Goal: Task Accomplishment & Management: Use online tool/utility

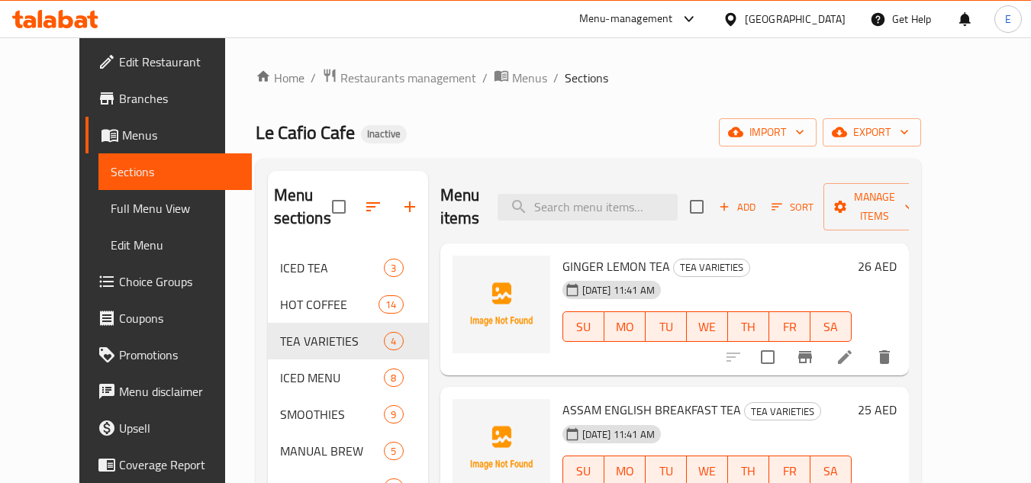
scroll to position [229, 0]
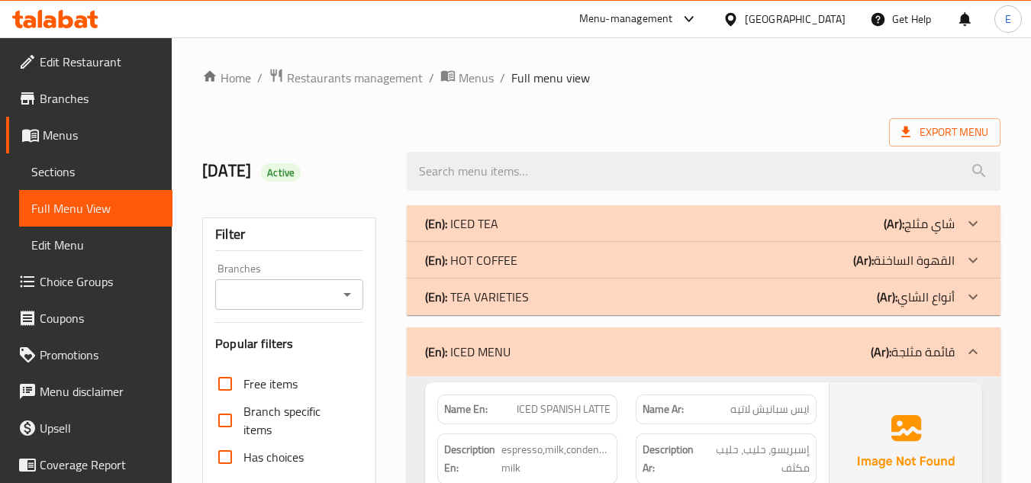
scroll to position [2594, 0]
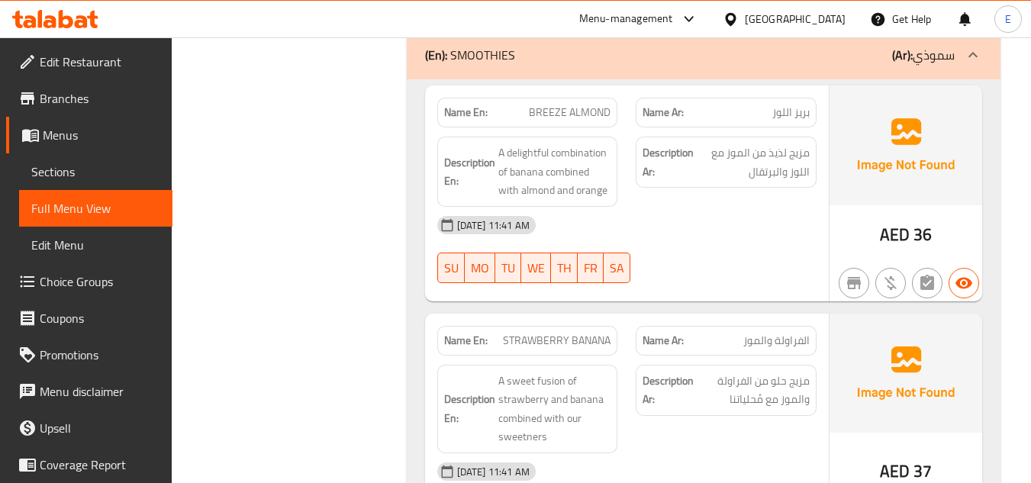
click at [597, 111] on span "BREEZE ALMOND" at bounding box center [570, 113] width 82 height 16
copy span "BREEZE ALMOND"
click at [325, 343] on div "Filter Branches Branches Popular filters Free items Branch specific items Has c…" at bounding box center [295, 325] width 204 height 5447
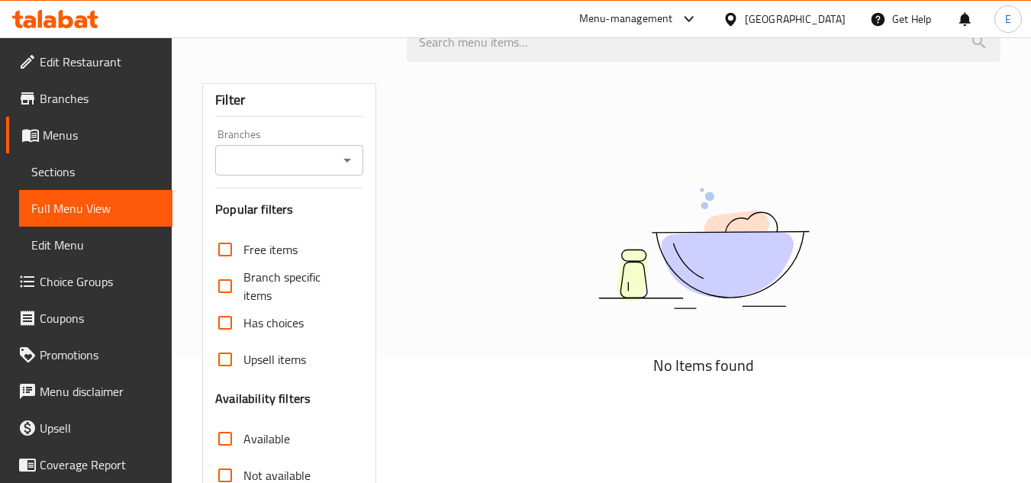
scroll to position [153, 0]
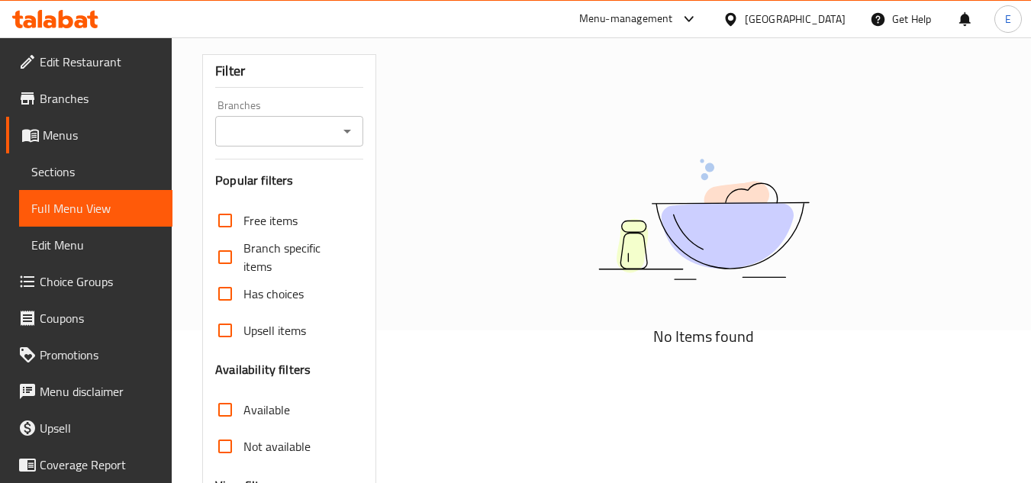
click at [589, 320] on img at bounding box center [704, 219] width 382 height 202
click at [553, 156] on img at bounding box center [704, 219] width 382 height 202
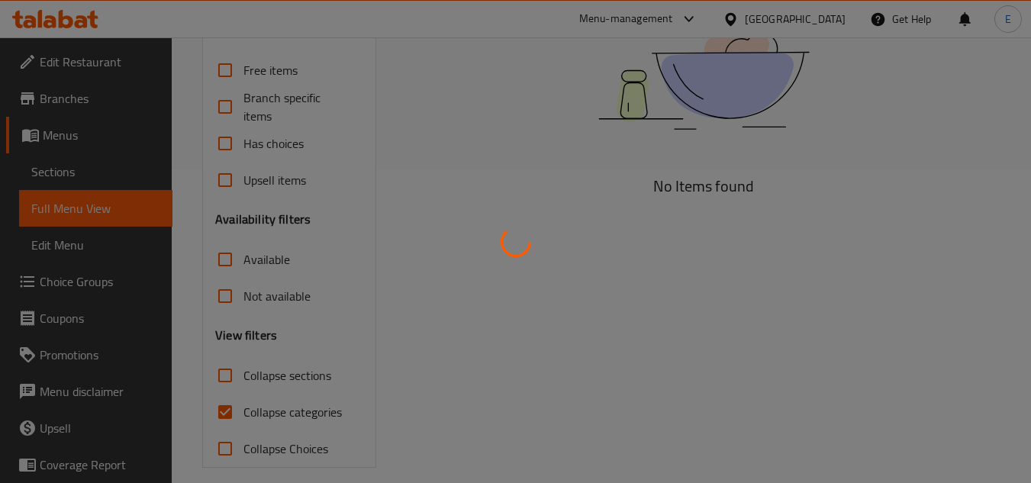
scroll to position [329, 0]
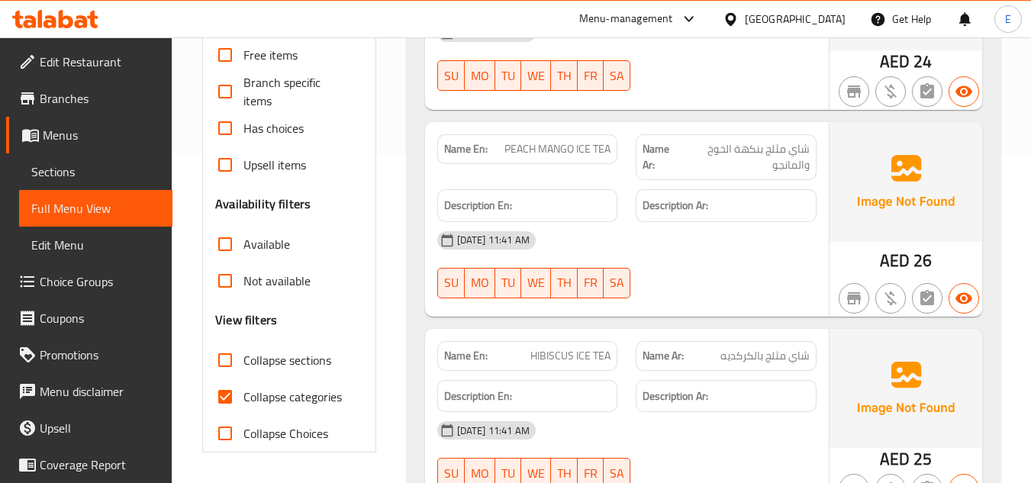
click at [222, 395] on input "Collapse categories" at bounding box center [225, 396] width 37 height 37
checkbox input "false"
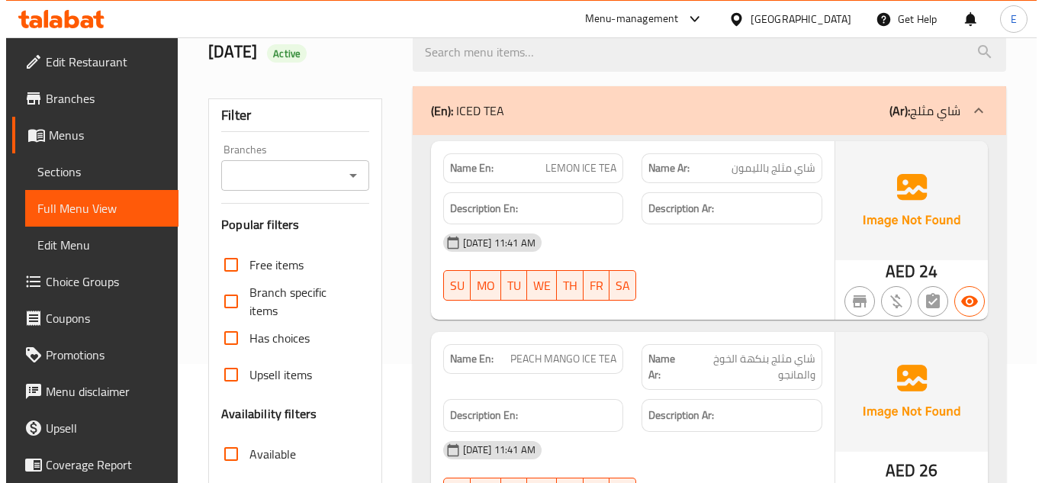
scroll to position [0, 0]
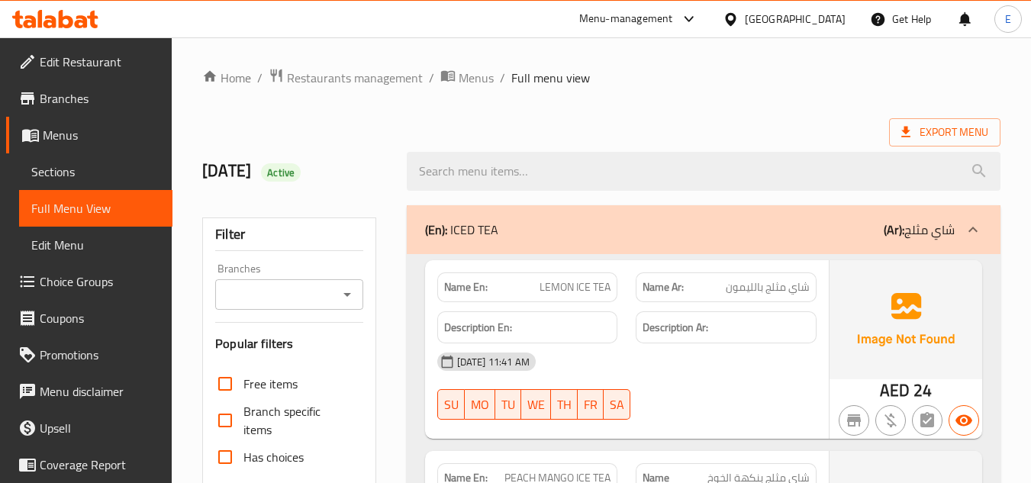
click at [713, 82] on ol "Home / Restaurants management / Menus / Full menu view" at bounding box center [601, 78] width 798 height 20
click at [929, 143] on span "Export Menu" at bounding box center [944, 132] width 111 height 28
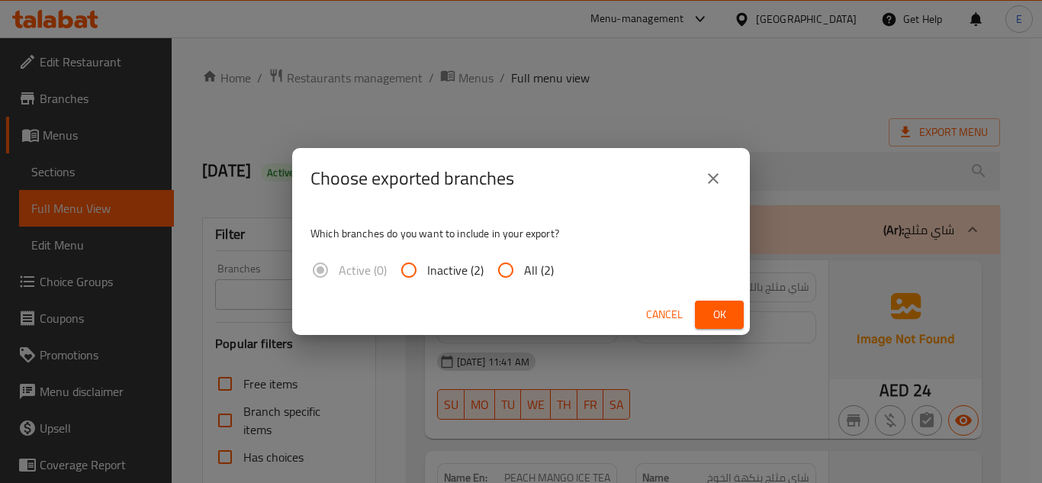
click at [533, 273] on span "All (2)" at bounding box center [539, 270] width 30 height 18
click at [524, 273] on input "All (2)" at bounding box center [506, 270] width 37 height 37
radio input "true"
click at [698, 306] on button "Ok" at bounding box center [719, 315] width 49 height 28
